Goal: Transaction & Acquisition: Book appointment/travel/reservation

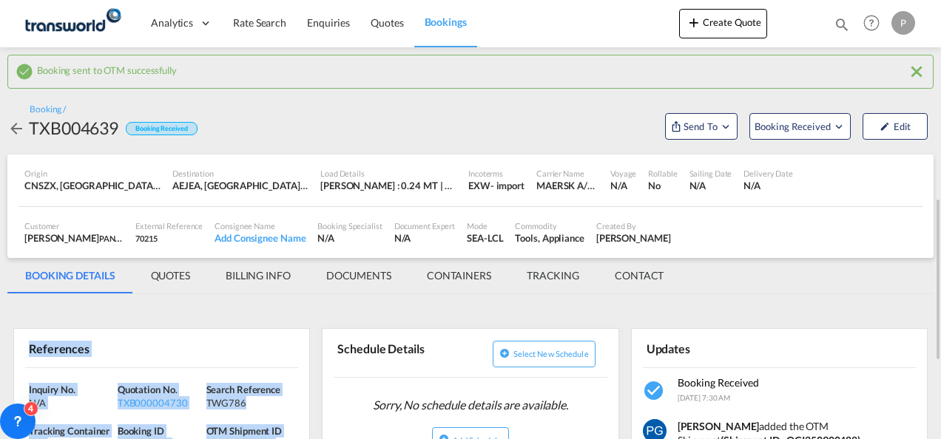
scroll to position [143, 0]
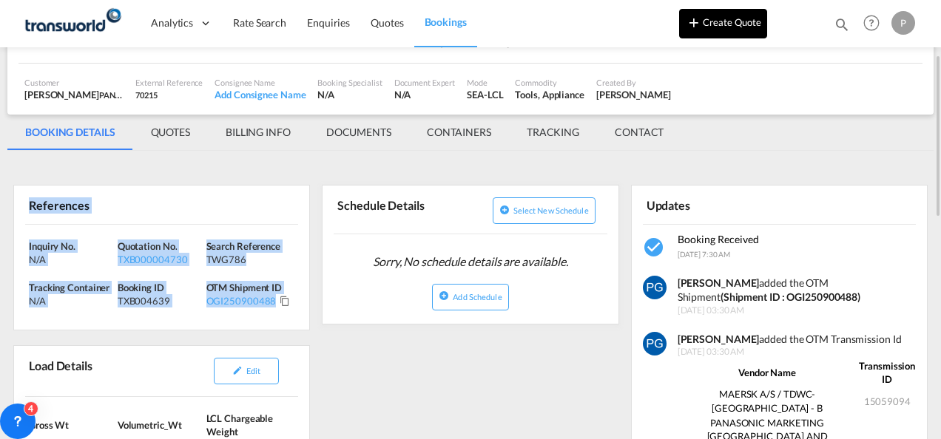
click at [718, 19] on button "Create Quote" at bounding box center [723, 24] width 88 height 30
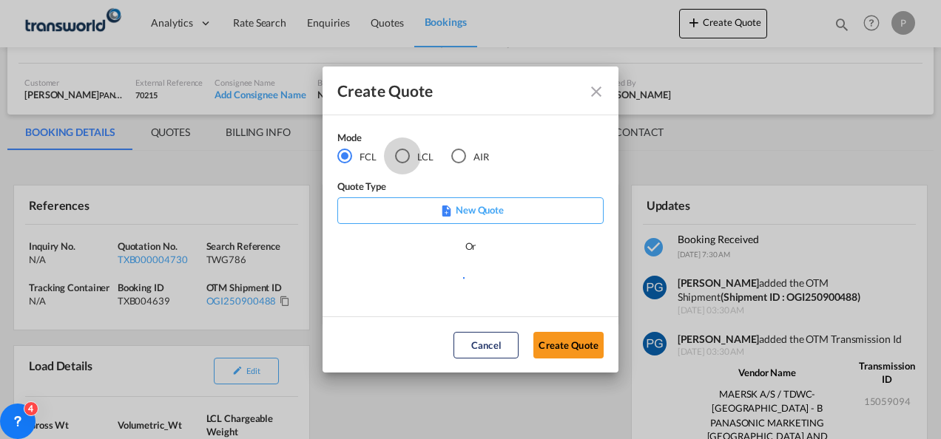
click at [399, 158] on div "LCL" at bounding box center [402, 156] width 15 height 15
click at [571, 347] on button "Create Quote" at bounding box center [568, 345] width 70 height 27
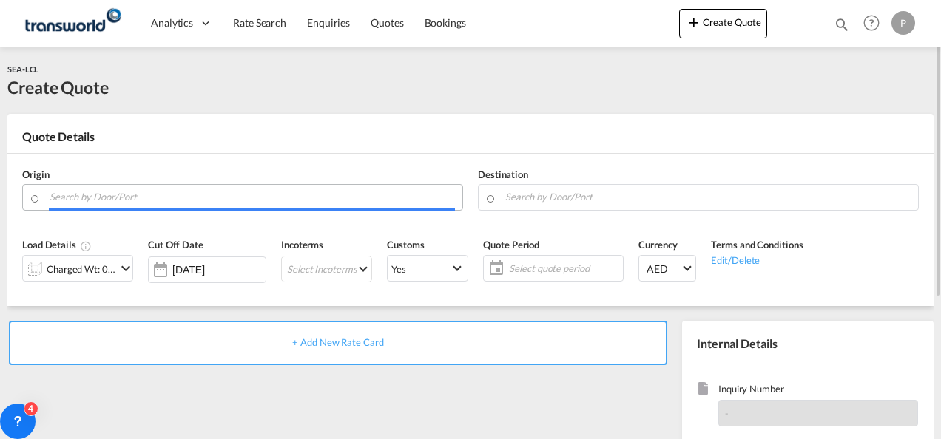
click at [163, 200] on input "Search by Door/Port" at bounding box center [252, 197] width 405 height 26
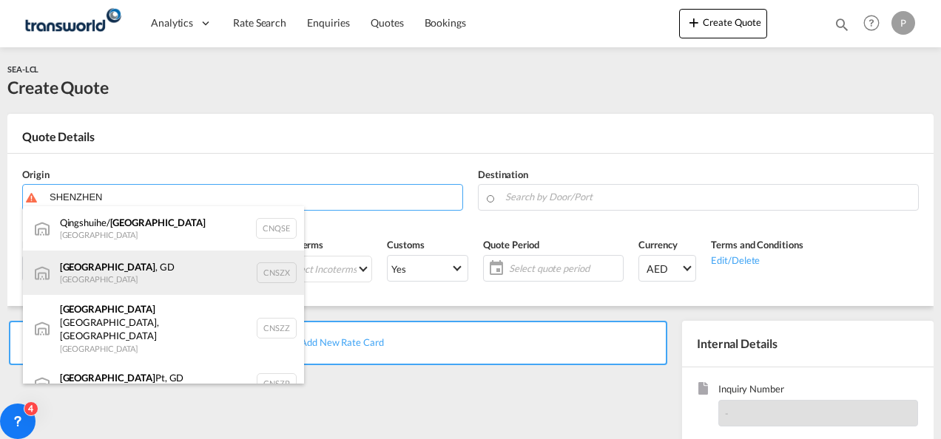
click at [145, 268] on div "[GEOGRAPHIC_DATA] , GD [GEOGRAPHIC_DATA] CNSZX" at bounding box center [163, 273] width 281 height 44
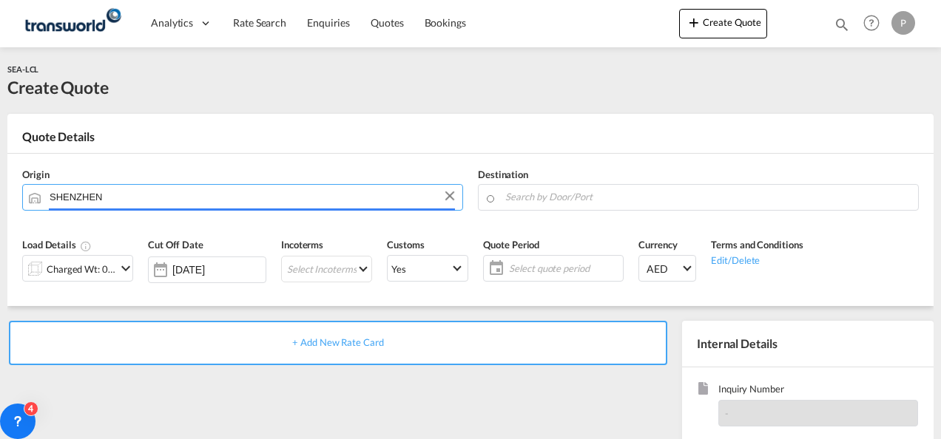
type input "[GEOGRAPHIC_DATA], GD, CNSZX"
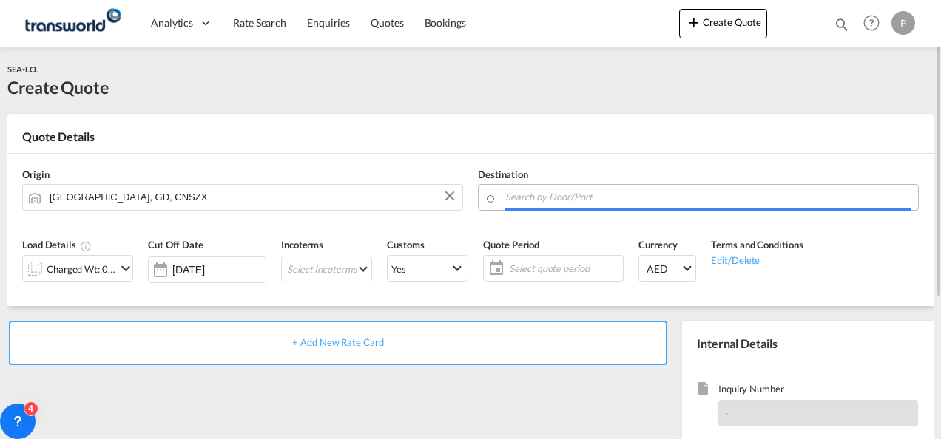
click at [544, 197] on input "Search by Door/Port" at bounding box center [707, 197] width 405 height 26
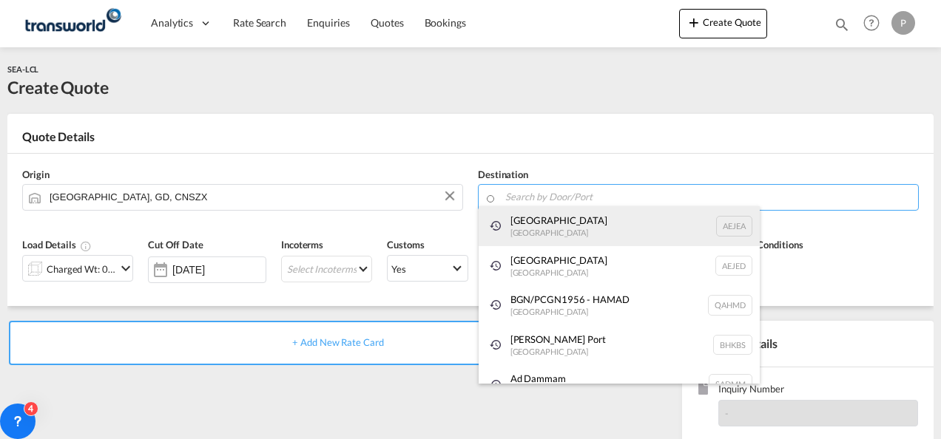
click at [542, 234] on div "[GEOGRAPHIC_DATA] [GEOGRAPHIC_DATA]" at bounding box center [618, 226] width 281 height 40
type input "[GEOGRAPHIC_DATA], [GEOGRAPHIC_DATA]"
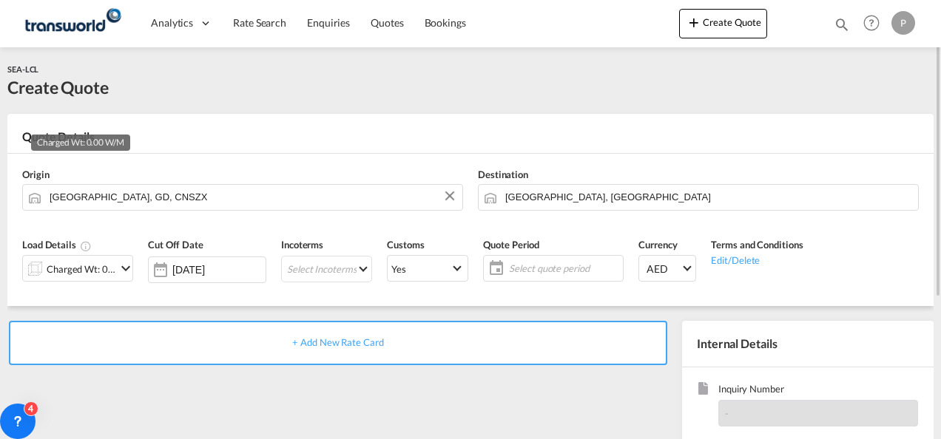
click at [110, 271] on div "Charged Wt: 0.00 W/M" at bounding box center [82, 269] width 70 height 21
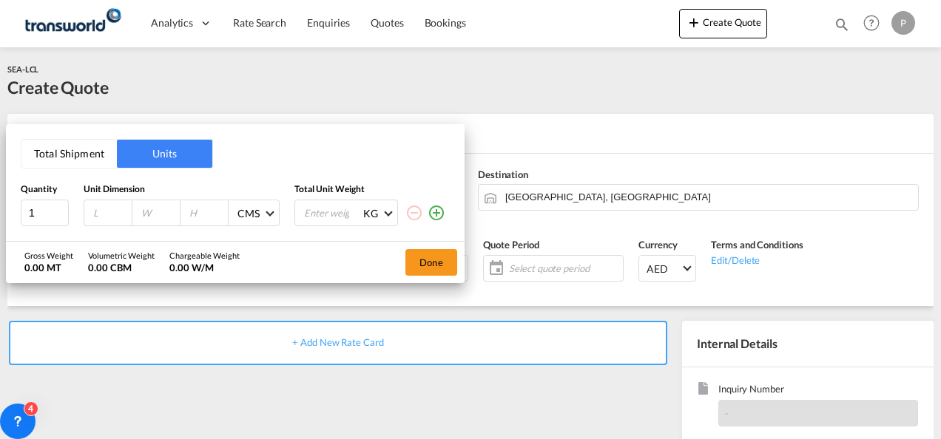
click at [79, 145] on button "Total Shipment" at bounding box center [68, 154] width 95 height 28
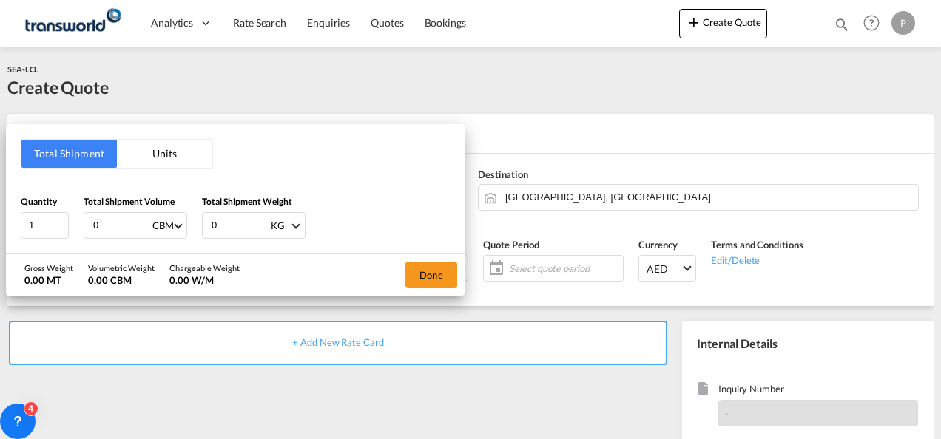
click at [120, 233] on input "0" at bounding box center [121, 225] width 59 height 25
type input "1.081"
click at [225, 222] on input "0" at bounding box center [239, 225] width 59 height 25
type input "77"
click at [436, 273] on button "Done" at bounding box center [431, 275] width 52 height 27
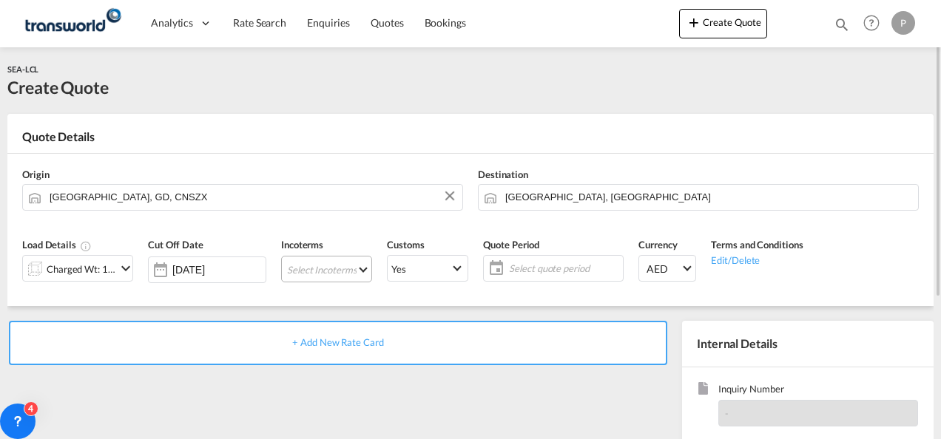
click at [320, 268] on md-select "Select Incoterms CPT - import Carrier Paid to FOB - export Free on Board CIF - …" at bounding box center [326, 269] width 91 height 27
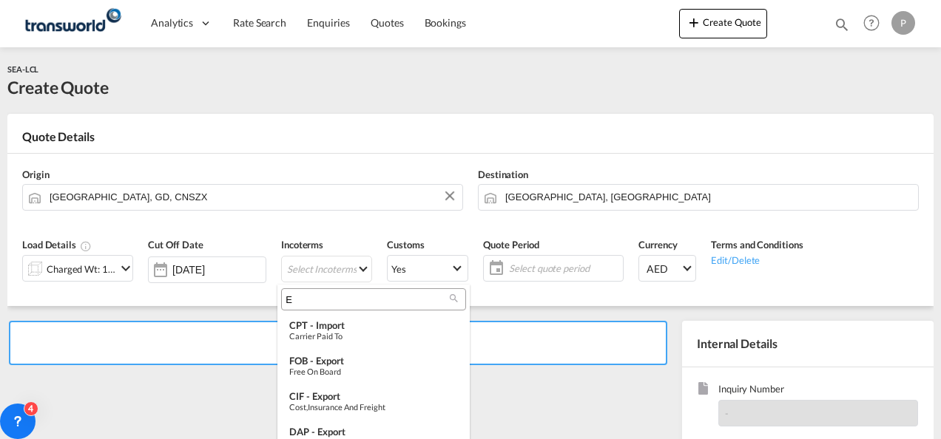
click at [311, 299] on input "E" at bounding box center [367, 299] width 164 height 13
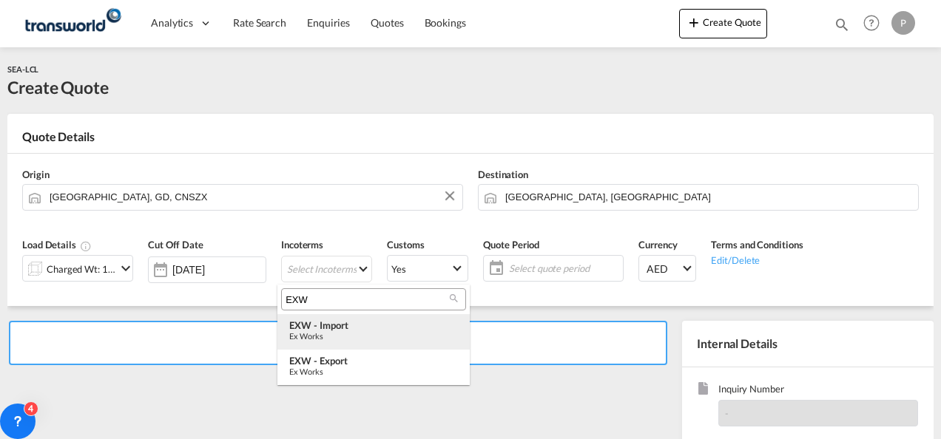
type input "EXW"
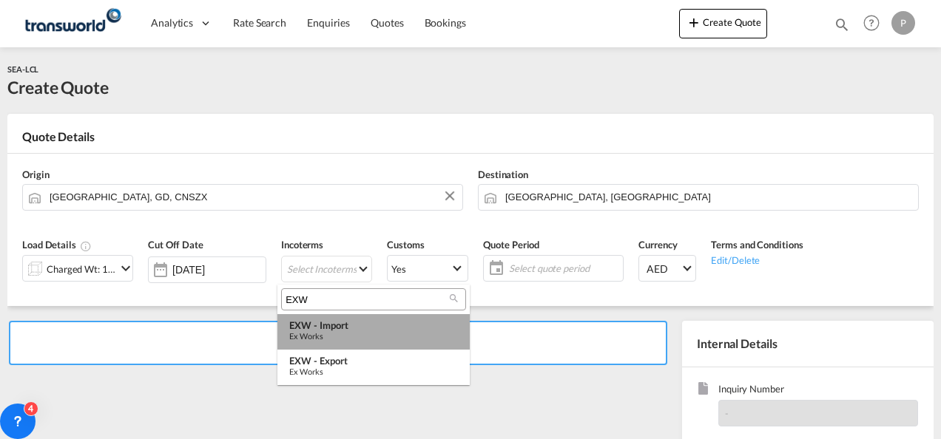
click at [316, 328] on div "EXW - import" at bounding box center [373, 325] width 169 height 12
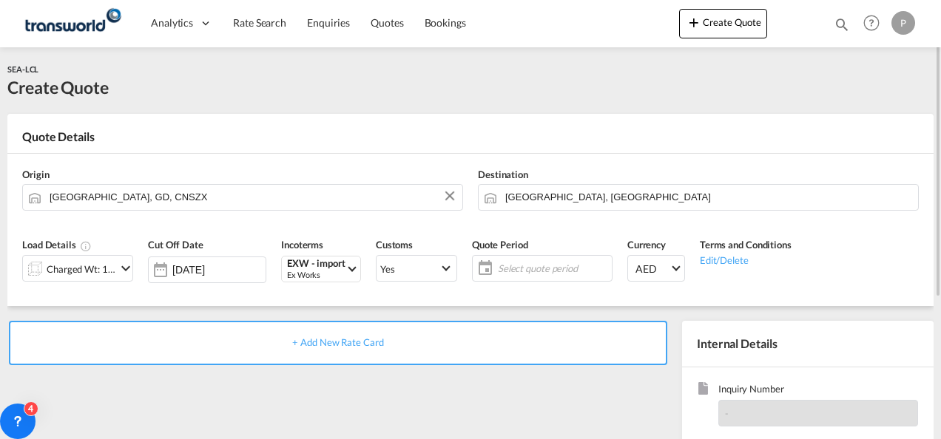
click at [501, 265] on span "Select quote period" at bounding box center [553, 268] width 110 height 13
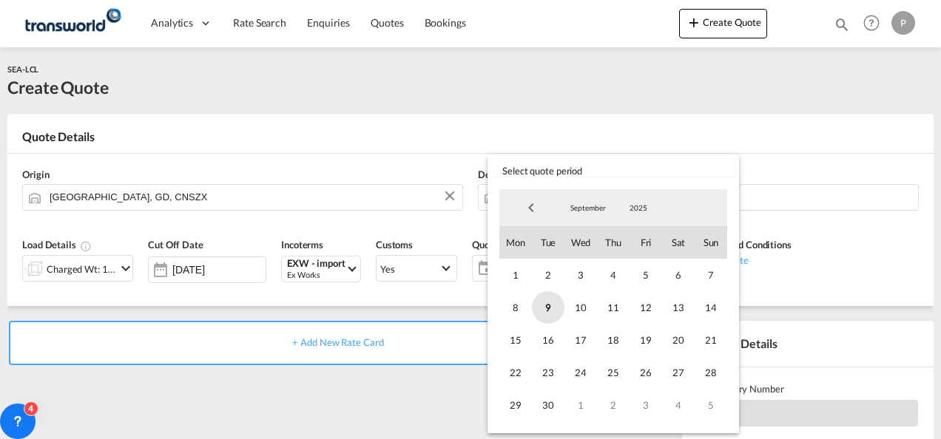
click at [549, 319] on span "9" at bounding box center [548, 307] width 33 height 33
click at [548, 406] on span "30" at bounding box center [548, 405] width 33 height 33
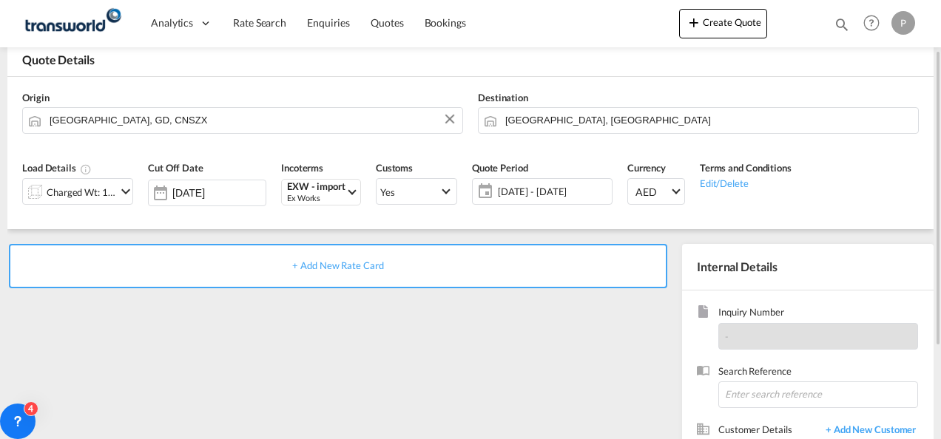
scroll to position [78, 0]
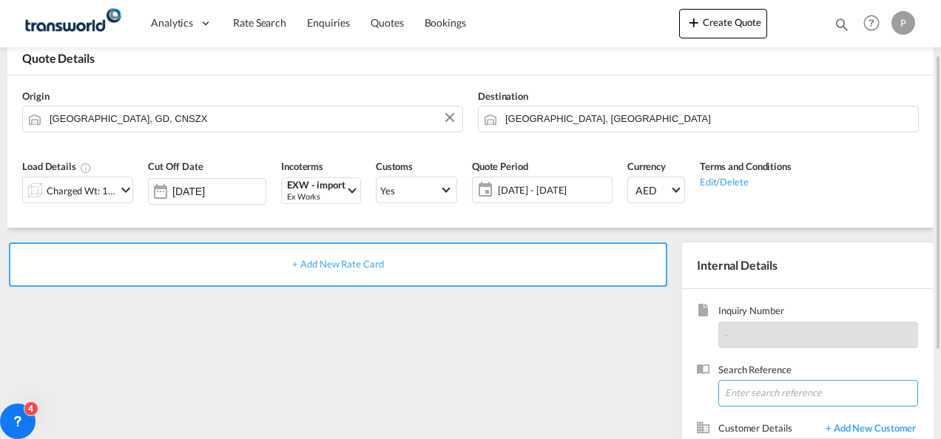
click at [756, 390] on input at bounding box center [818, 393] width 200 height 27
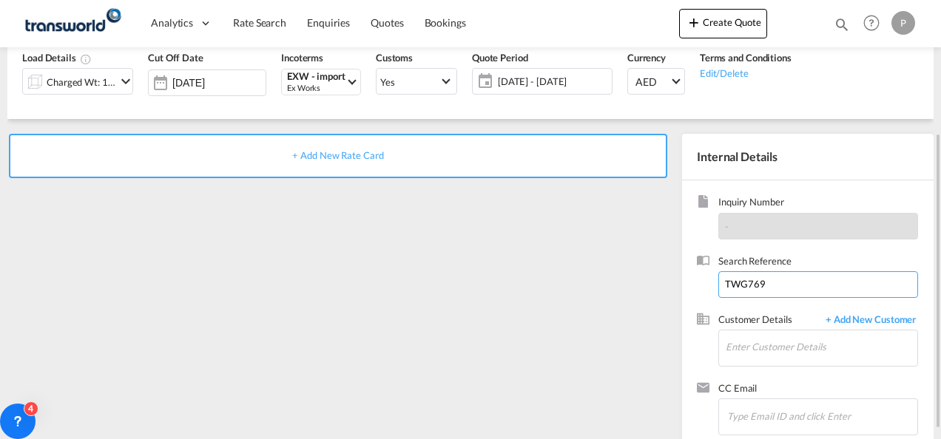
scroll to position [192, 0]
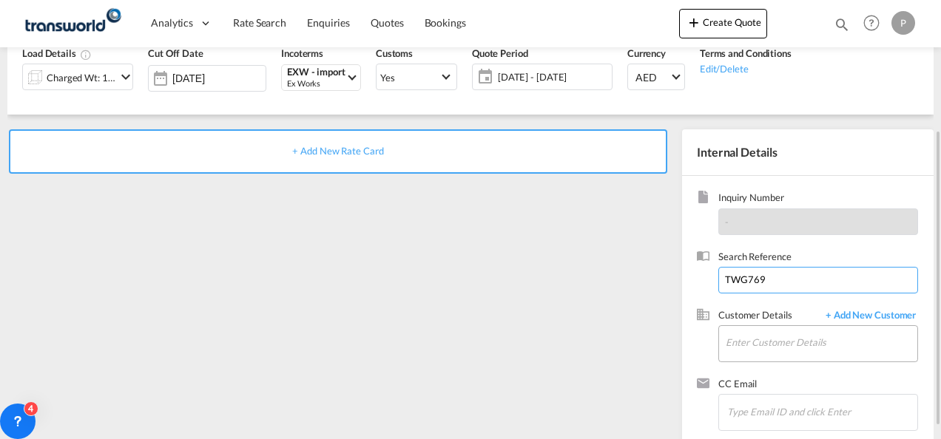
type input "TWG769"
click at [738, 345] on input "Enter Customer Details" at bounding box center [821, 342] width 192 height 33
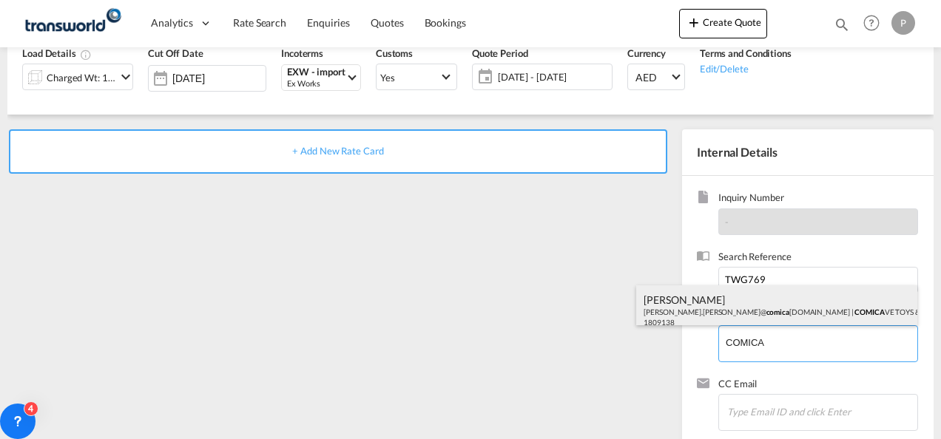
click at [727, 312] on div "[PERSON_NAME] [PERSON_NAME].[PERSON_NAME]@ comica [DOMAIN_NAME] | COMICA VE TOY…" at bounding box center [776, 310] width 281 height 50
type input "COMICAVE TOYS & GAMES TRADING L.L.C, [PERSON_NAME], [PERSON_NAME][EMAIL_ADDRESS…"
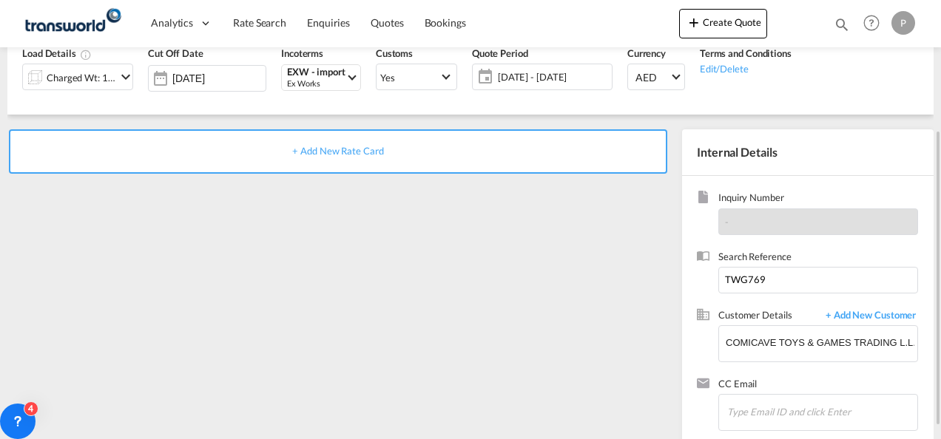
click at [317, 150] on span "+ Add New Rate Card" at bounding box center [337, 151] width 91 height 12
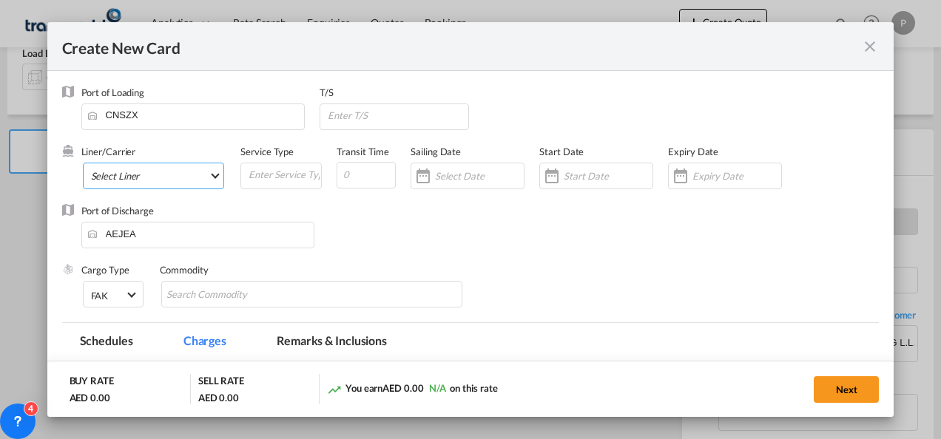
click at [140, 172] on md-select "Select Liner 2HM LOGISTICS D.O.O 2HM LOGISTICS D.O.O. / TDWC-CAPODISTRI 2HM LOG…" at bounding box center [154, 176] width 142 height 27
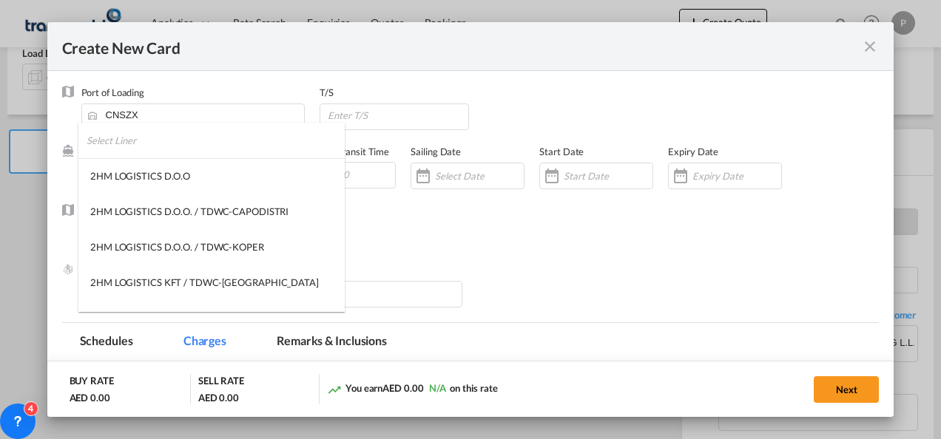
click at [153, 135] on input "search" at bounding box center [216, 140] width 258 height 35
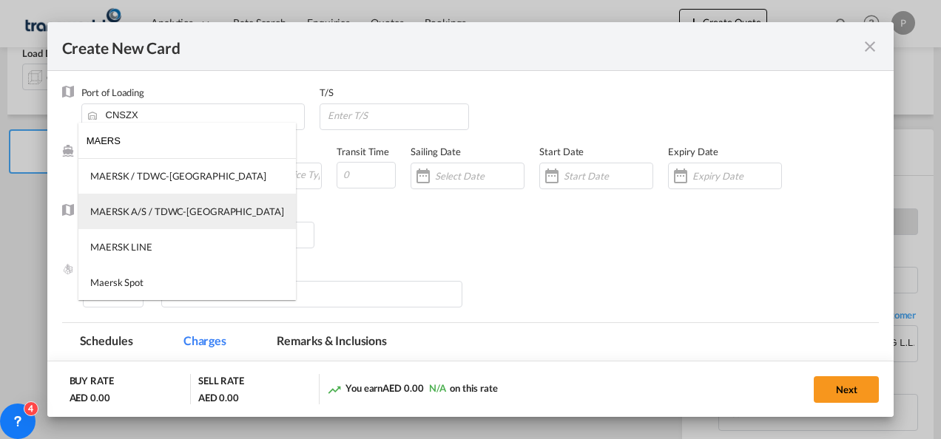
type input "MAERS"
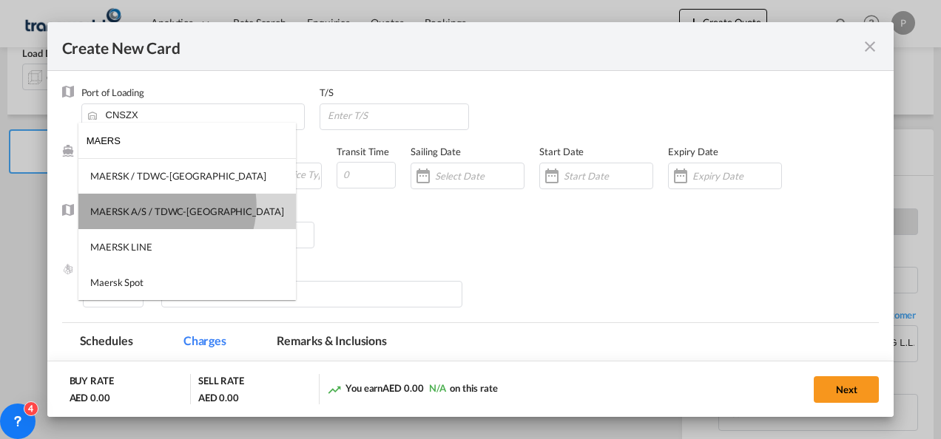
click at [166, 206] on div "MAERSK A/S / TDWC-[GEOGRAPHIC_DATA]" at bounding box center [187, 211] width 194 height 13
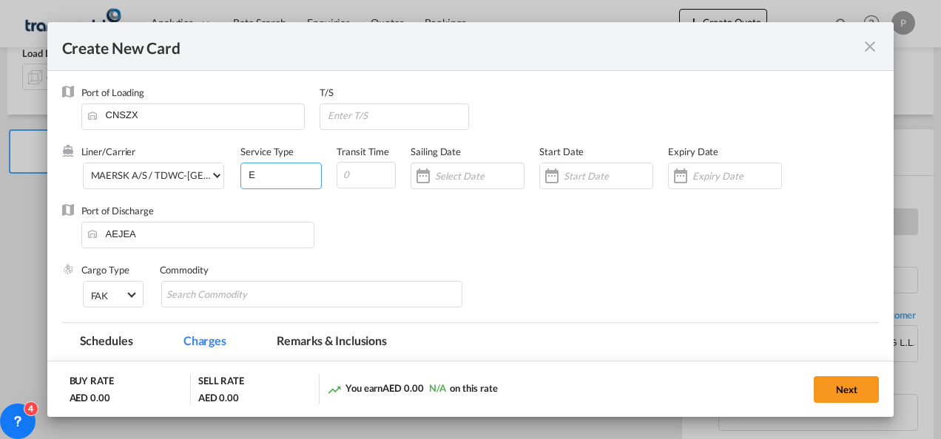
click at [262, 175] on input "E" at bounding box center [284, 174] width 74 height 22
type input "EXW IMPORT"
click at [705, 174] on input "Create New Card ..." at bounding box center [736, 176] width 89 height 12
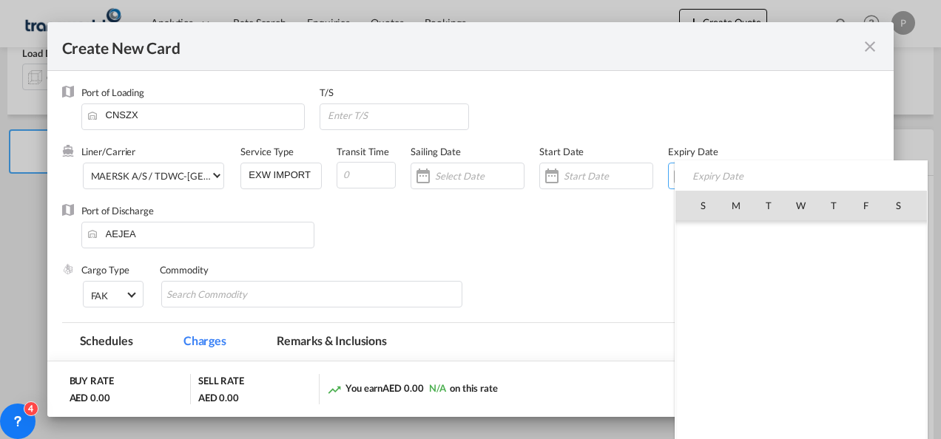
scroll to position [342528, 0]
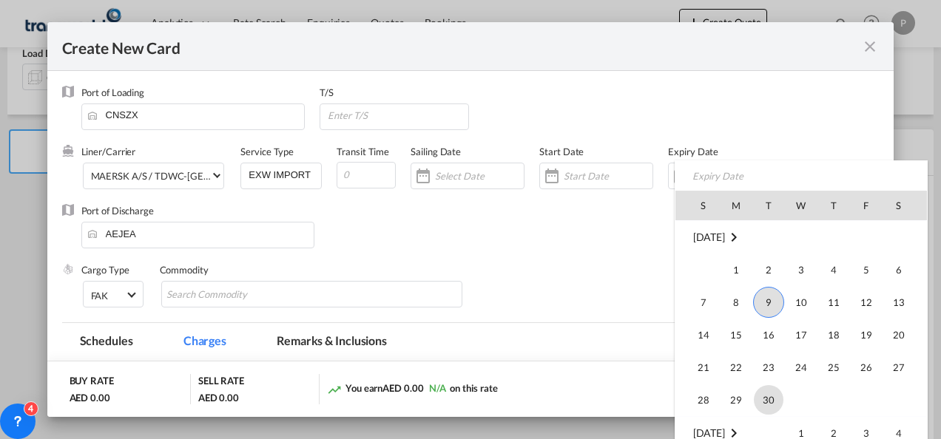
click at [764, 390] on span "30" at bounding box center [768, 400] width 30 height 30
type input "[DATE]"
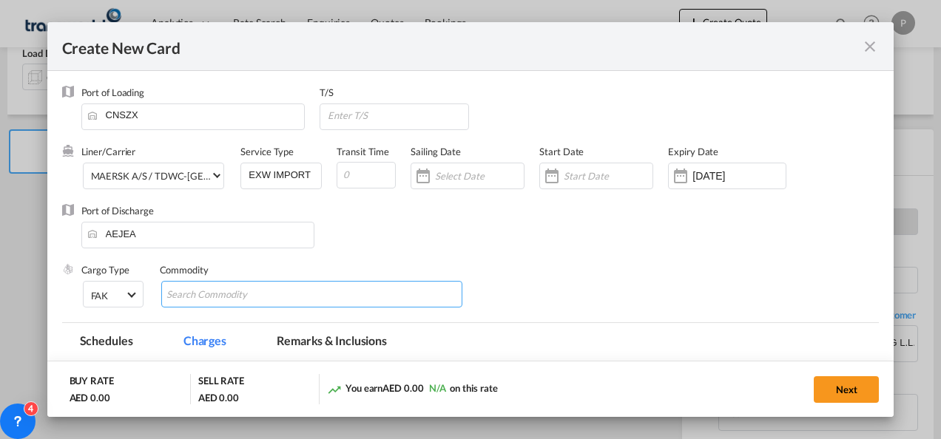
click at [299, 296] on md-chips-wrap "Chips container with autocompletion. Enter the text area, type text to search, …" at bounding box center [312, 294] width 302 height 27
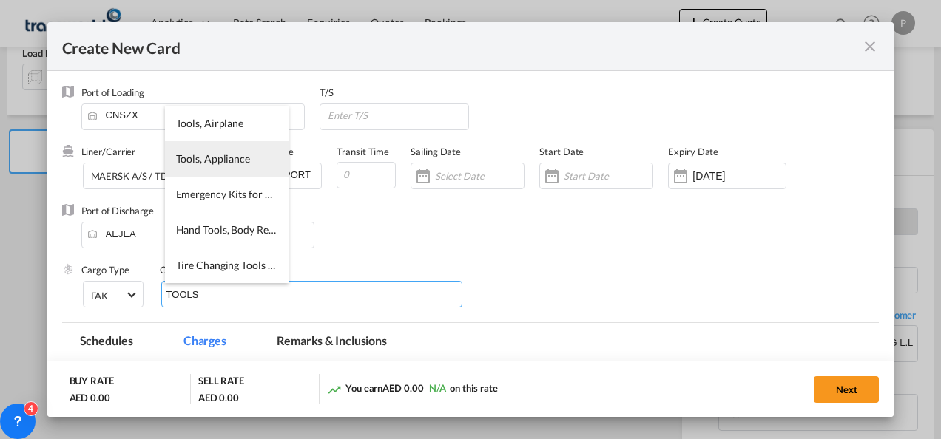
type input "TOOLS"
click at [220, 155] on span "Tools, Appliance" at bounding box center [213, 158] width 74 height 13
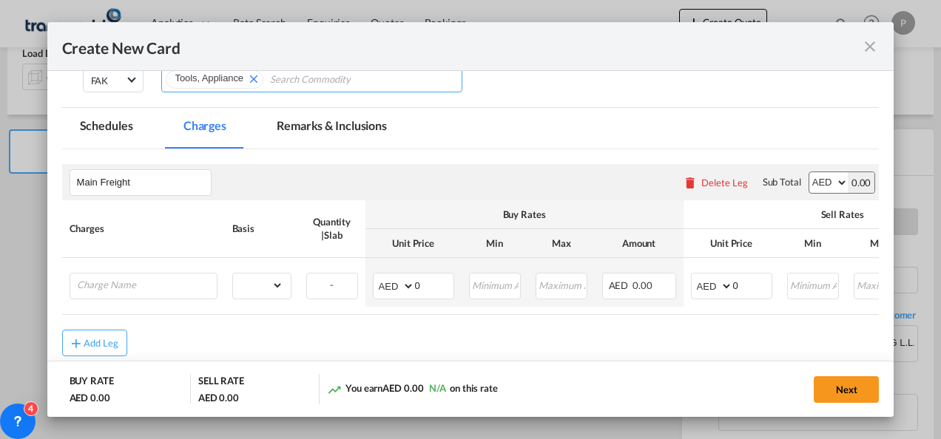
scroll to position [218, 0]
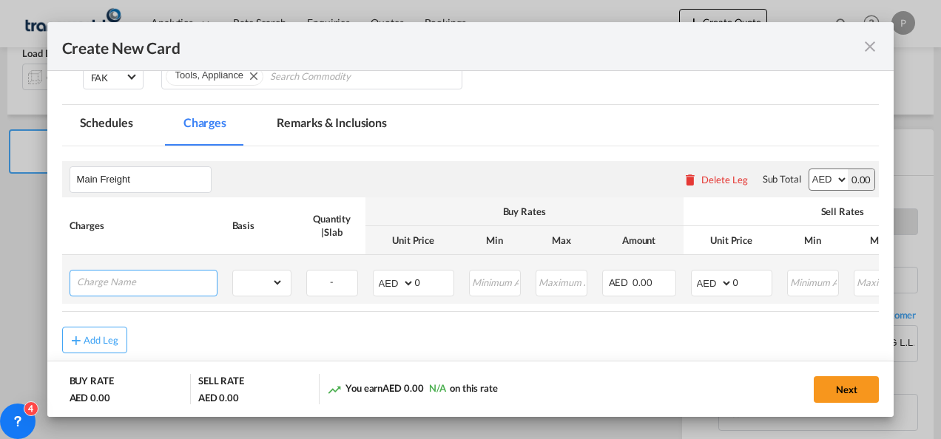
click at [148, 274] on input "Charge Name" at bounding box center [147, 282] width 140 height 22
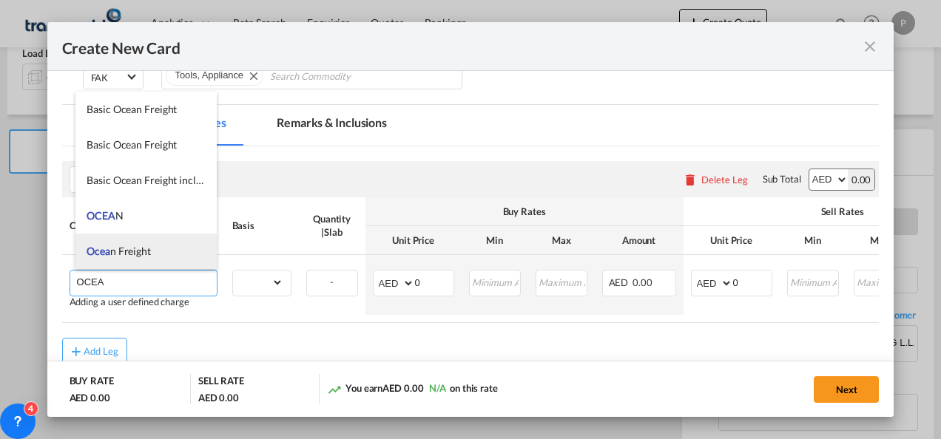
click at [140, 252] on span "Ocea n Freight" at bounding box center [119, 251] width 64 height 13
type input "Ocean Freight"
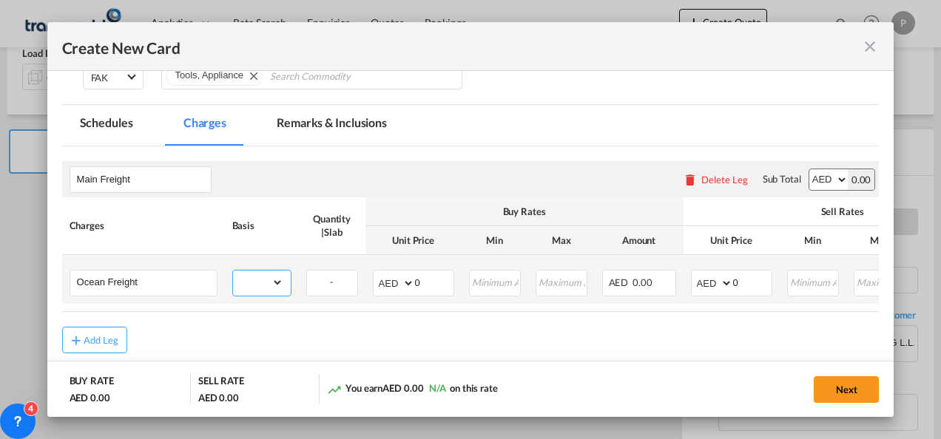
click at [271, 280] on select "gross_weight volumetric_weight per_shipment per_bl per_km per_hawb per_kg flat …" at bounding box center [258, 283] width 50 height 24
select select "per_shipment"
click at [233, 271] on select "gross_weight volumetric_weight per_shipment per_bl per_km per_hawb per_kg flat …" at bounding box center [258, 283] width 50 height 24
click at [426, 282] on input "0" at bounding box center [434, 282] width 38 height 22
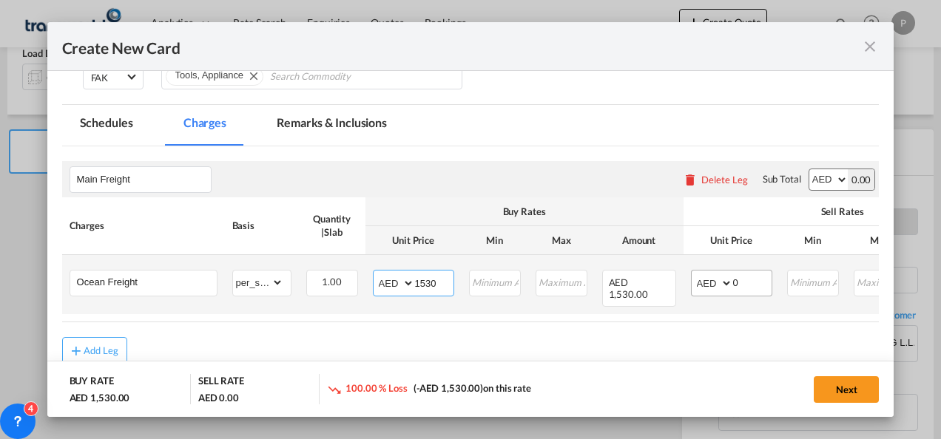
type input "1530"
click at [747, 284] on input "0" at bounding box center [752, 282] width 38 height 22
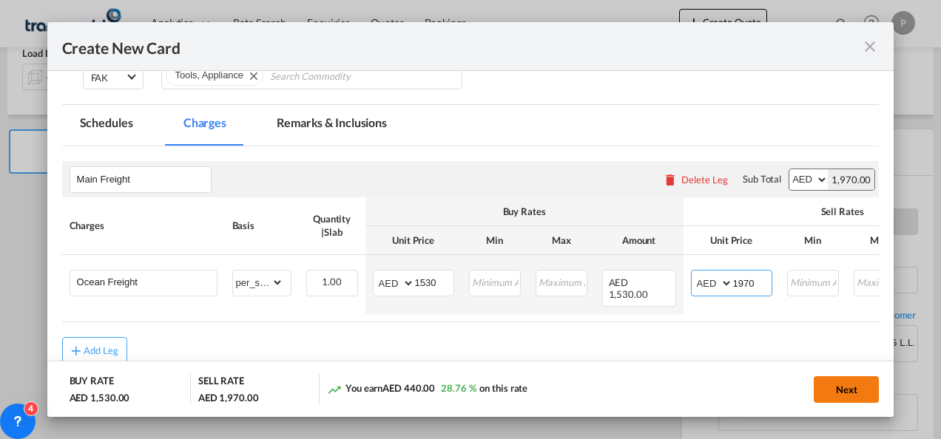
type input "1970"
click at [858, 390] on button "Next" at bounding box center [845, 389] width 65 height 27
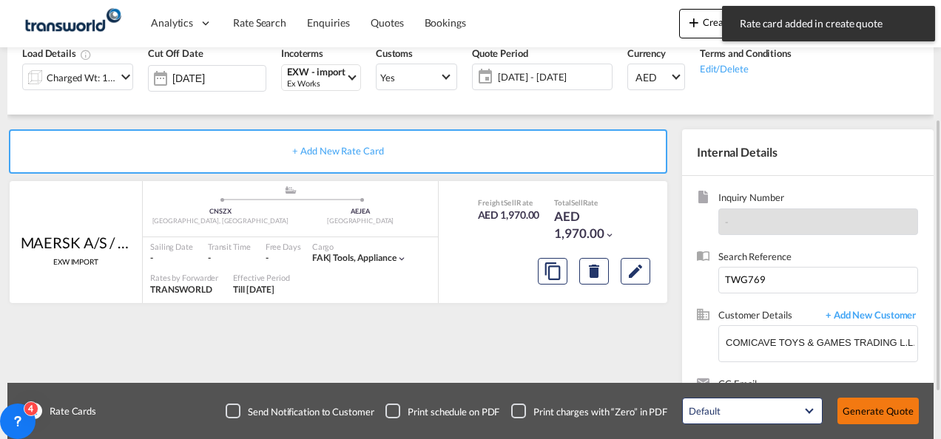
click at [865, 414] on button "Generate Quote" at bounding box center [877, 411] width 81 height 27
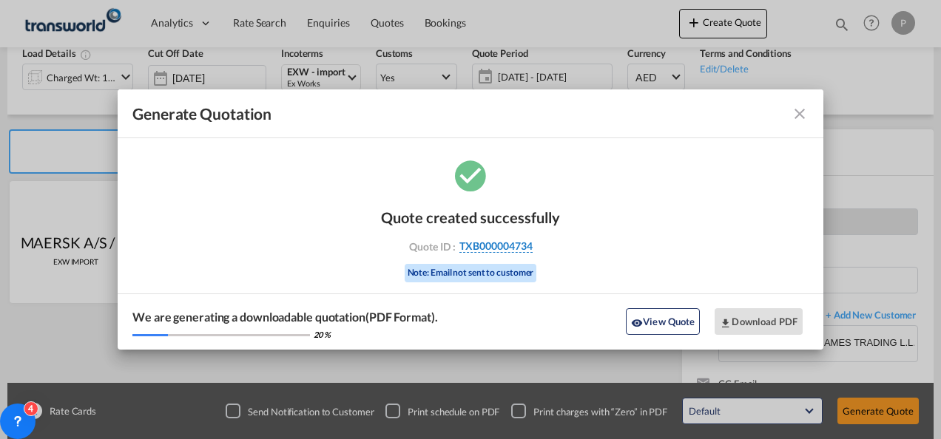
click at [495, 247] on span "TXB000004734" at bounding box center [495, 246] width 73 height 13
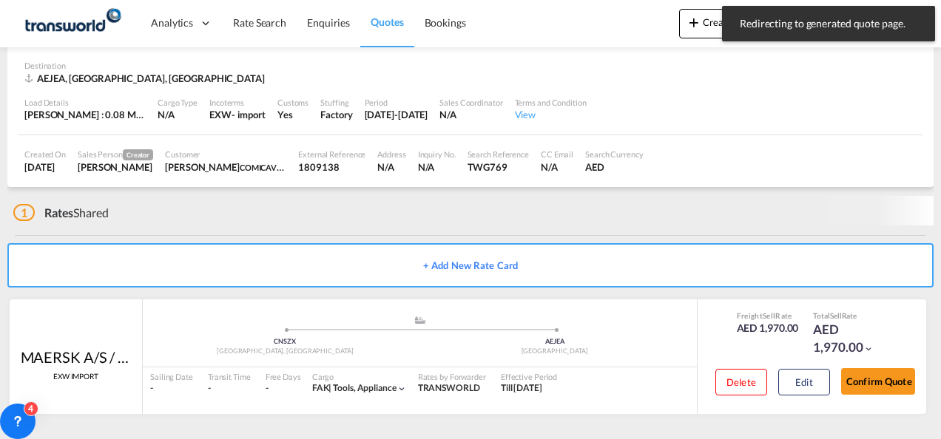
scroll to position [90, 0]
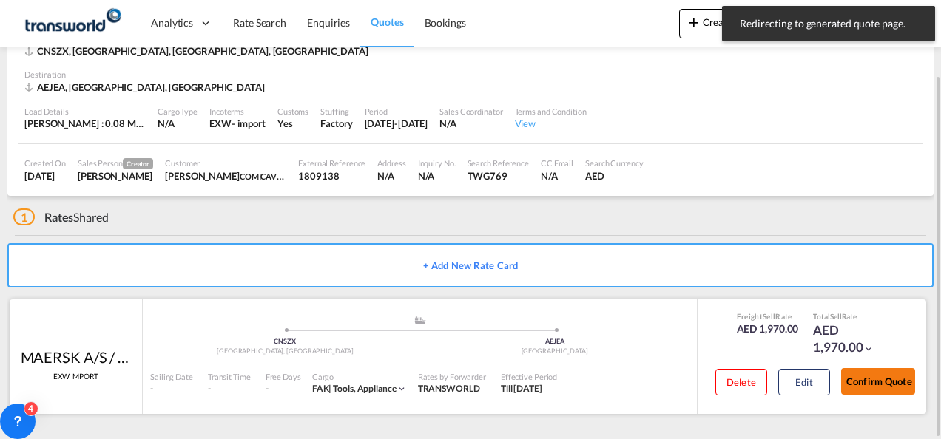
click at [894, 377] on button "Confirm Quote" at bounding box center [878, 381] width 74 height 27
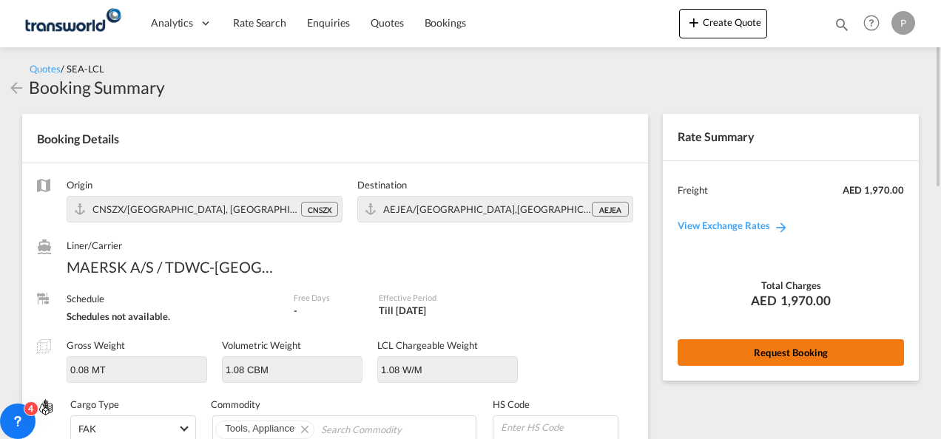
click at [725, 348] on button "Request Booking" at bounding box center [790, 352] width 226 height 27
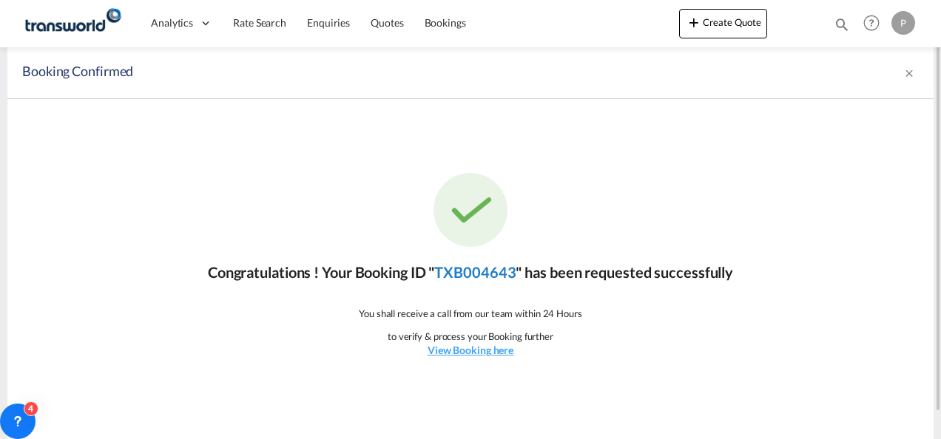
click at [458, 274] on link "TXB004643" at bounding box center [474, 272] width 81 height 18
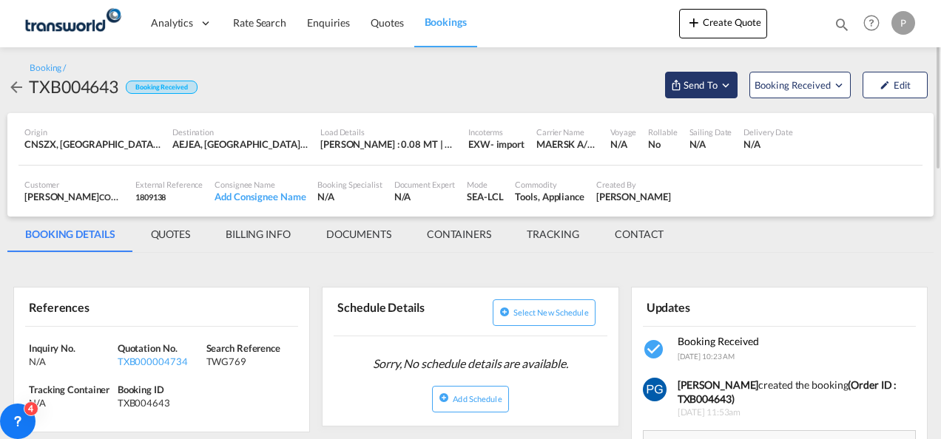
click at [703, 84] on span "Send To" at bounding box center [700, 85] width 37 height 15
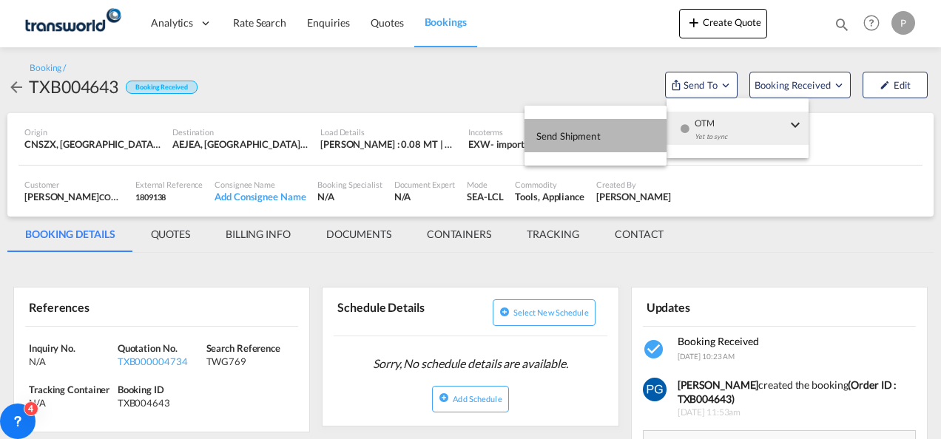
click at [634, 134] on button "Send Shipment" at bounding box center [595, 135] width 142 height 33
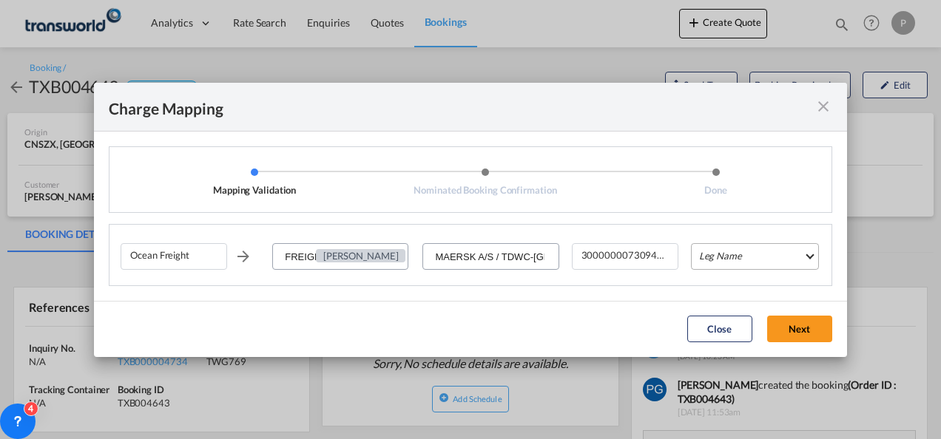
click at [727, 250] on md-select "Leg Name HANDLING ORIGIN VESSEL HANDLING DESTINATION OTHERS TL PICK UP CUSTOMS …" at bounding box center [755, 256] width 128 height 27
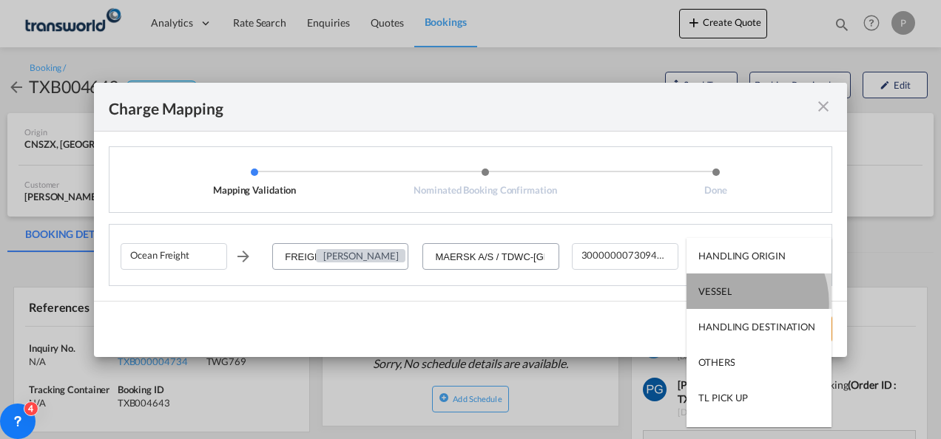
click at [732, 303] on md-option "VESSEL" at bounding box center [758, 291] width 145 height 35
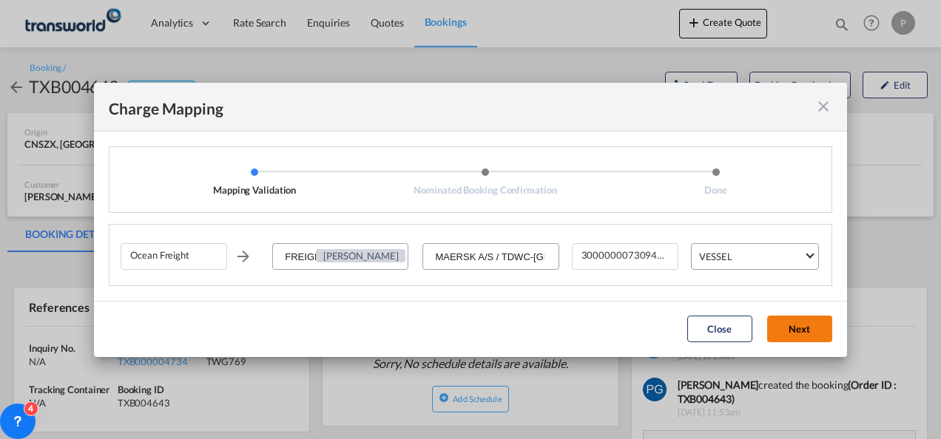
click at [794, 336] on button "Next" at bounding box center [799, 329] width 65 height 27
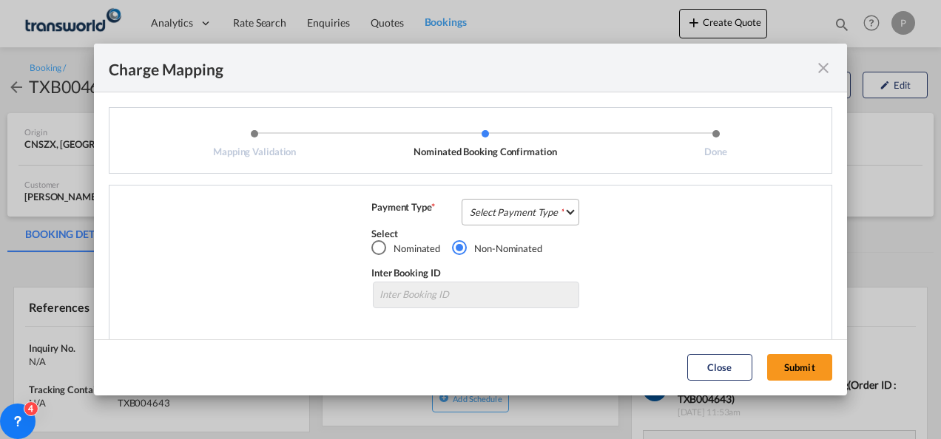
click at [491, 209] on md-select "Select Payment Type COLLECT PREPAID" at bounding box center [520, 212] width 118 height 27
click at [491, 209] on div "COLLECT" at bounding box center [486, 212] width 42 height 13
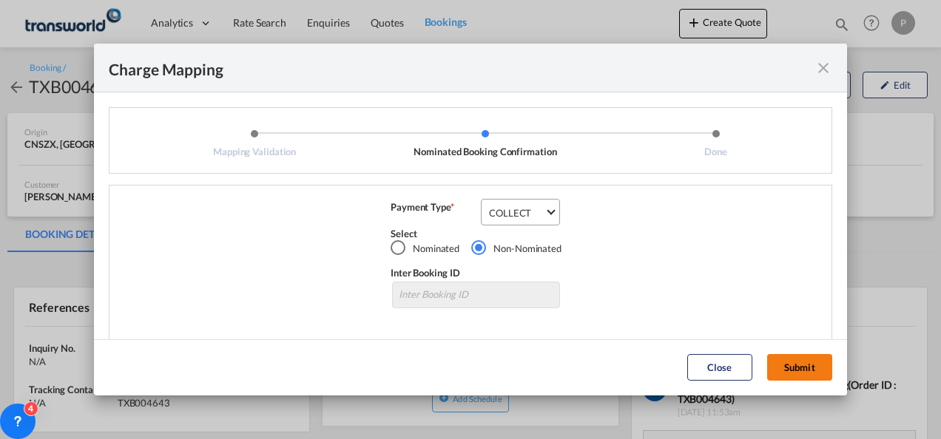
click at [792, 362] on button "Submit" at bounding box center [799, 367] width 65 height 27
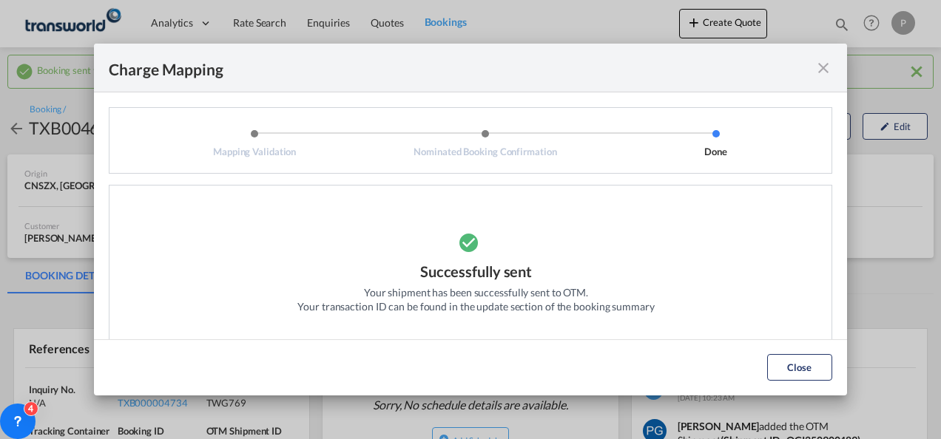
click at [824, 70] on md-icon "icon-close fg-AAA8AD cursor" at bounding box center [823, 68] width 18 height 18
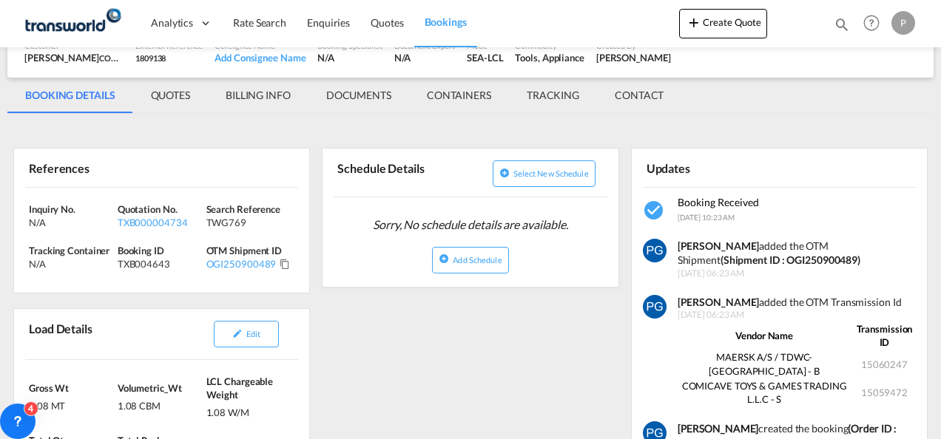
scroll to position [183, 0]
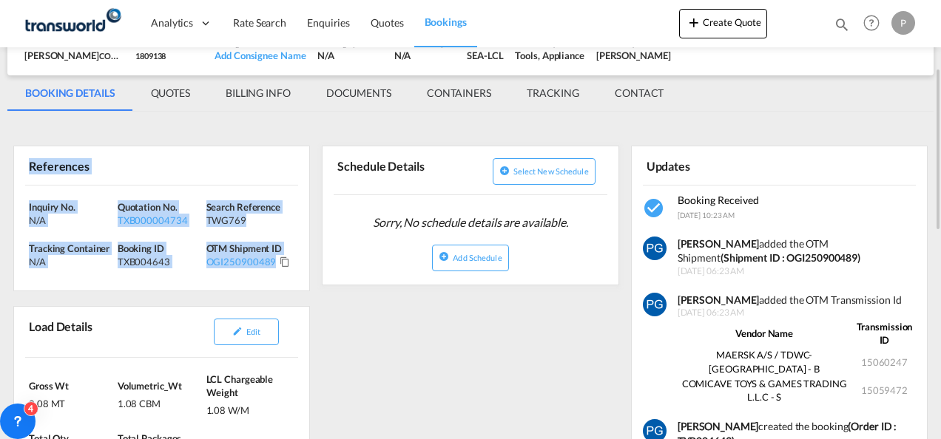
drag, startPoint x: 27, startPoint y: 163, endPoint x: 296, endPoint y: 268, distance: 288.0
click at [296, 268] on div "References Inquiry No. N/A Quotation No. TXB000004734 Search Reference TWG769 T…" at bounding box center [161, 219] width 297 height 146
copy div "References Inquiry No. N/A Quotation No. TXB000004734 Search Reference TWG769 T…"
